Goal: Task Accomplishment & Management: Use online tool/utility

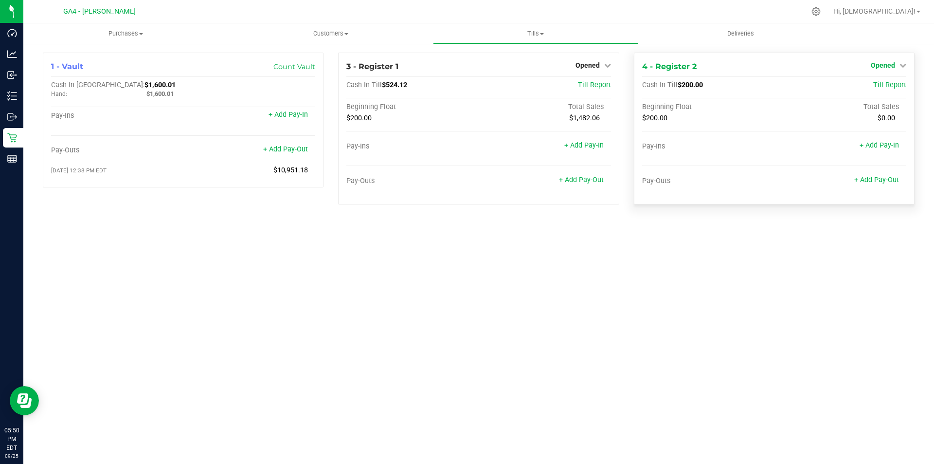
click at [884, 62] on font "Opened" at bounding box center [883, 65] width 24 height 8
click at [878, 85] on font "Close Till" at bounding box center [884, 86] width 26 height 8
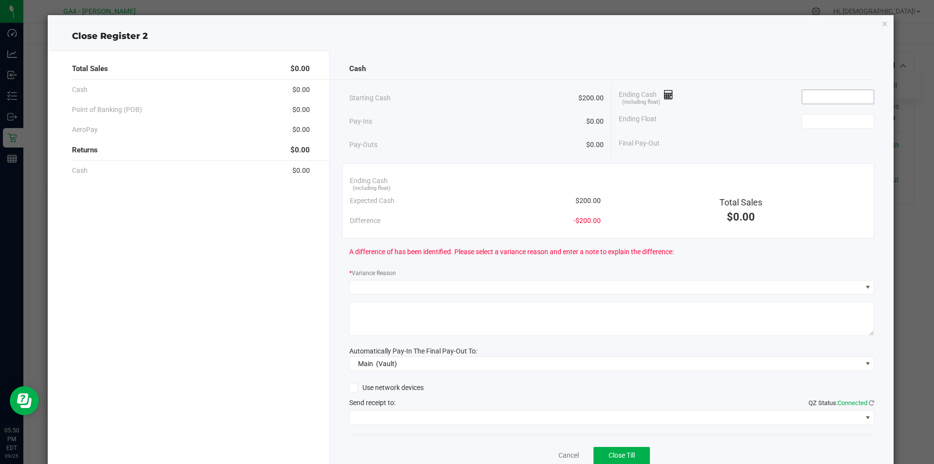
click at [822, 92] on input at bounding box center [838, 97] width 72 height 14
type input "$200.00"
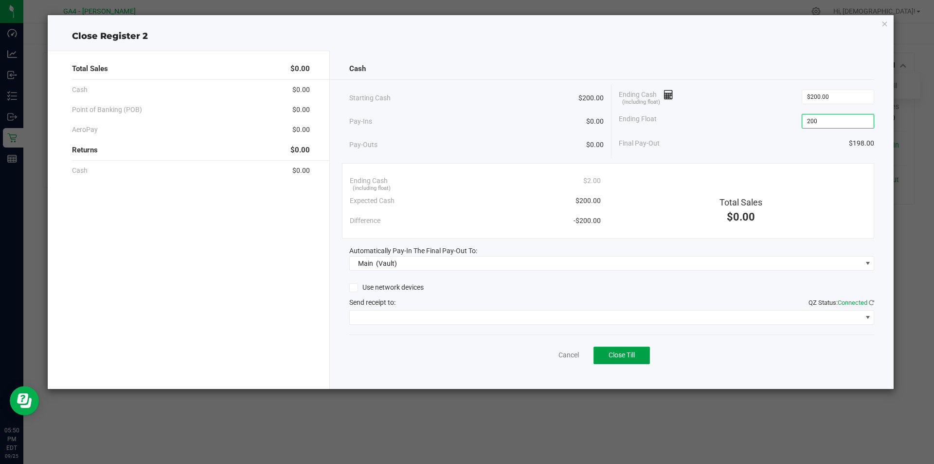
type input "$200.00"
click at [645, 350] on button "Close Till" at bounding box center [622, 355] width 56 height 18
